Goal: Transaction & Acquisition: Purchase product/service

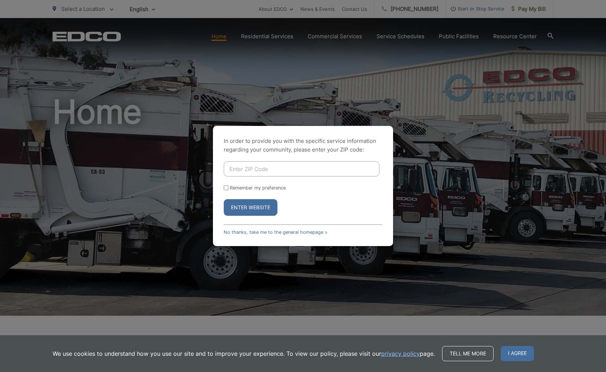
click at [268, 165] on input "Enter ZIP Code" at bounding box center [302, 168] width 156 height 15
type input "92083"
click at [253, 187] on label "Remember my preference" at bounding box center [258, 187] width 56 height 5
click at [228, 187] on input "Remember my preference" at bounding box center [226, 187] width 5 height 5
checkbox input "true"
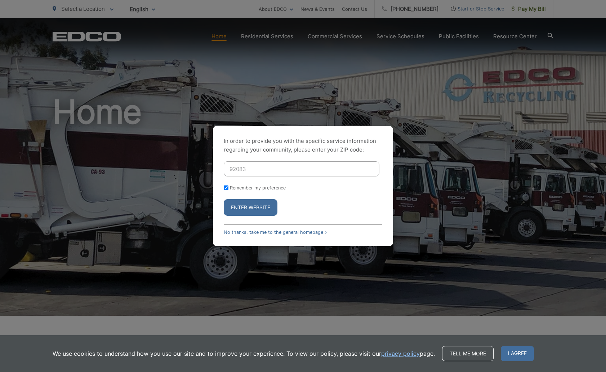
click at [254, 205] on button "Enter Website" at bounding box center [251, 207] width 54 height 17
click at [261, 205] on button "Enter Website" at bounding box center [251, 207] width 54 height 17
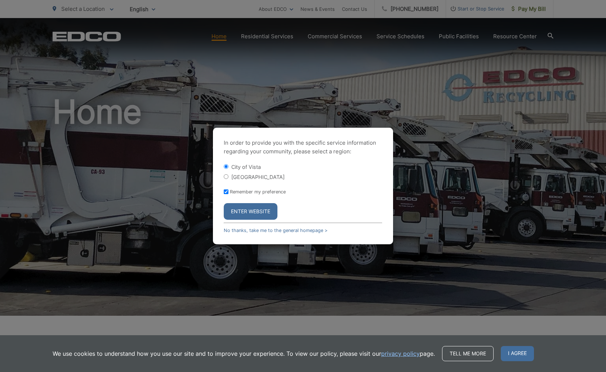
click at [316, 205] on form "City of Vista Vista County Remember my preference Enter Website" at bounding box center [303, 191] width 159 height 57
click at [257, 210] on button "Enter Website" at bounding box center [251, 211] width 54 height 17
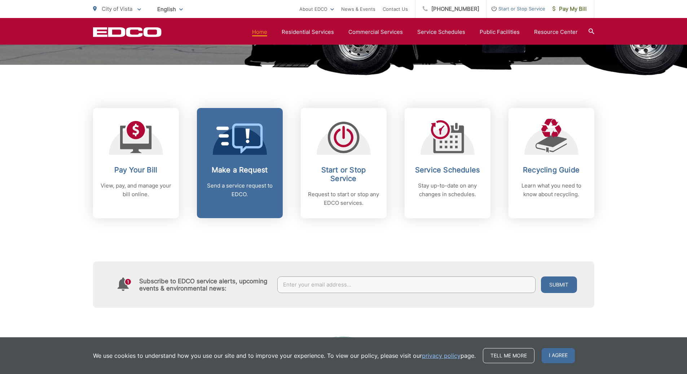
scroll to position [324, 0]
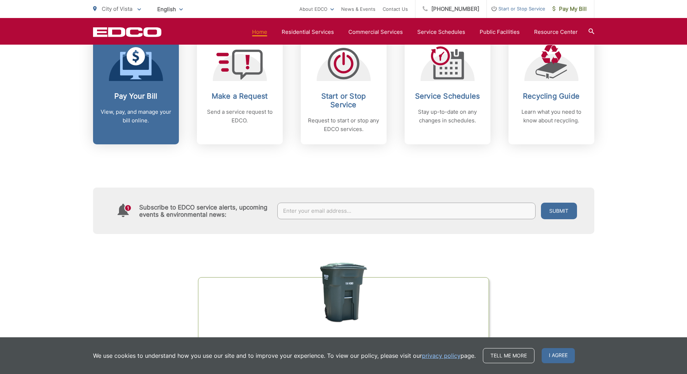
click at [157, 104] on div "Pay Your Bill View, pay, and manage your bill online." at bounding box center [135, 108] width 71 height 33
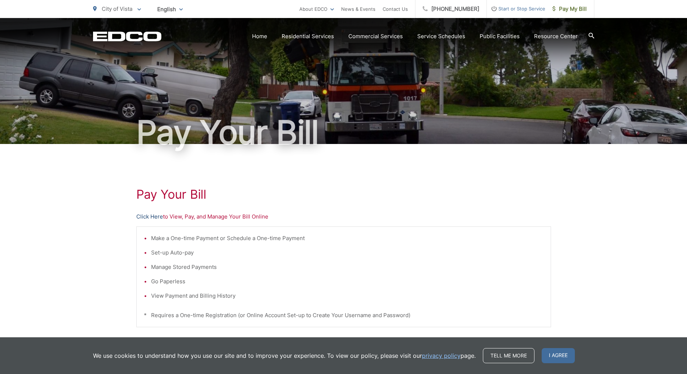
click at [153, 216] on link "Click Here" at bounding box center [149, 217] width 27 height 9
